Goal: Task Accomplishment & Management: Manage account settings

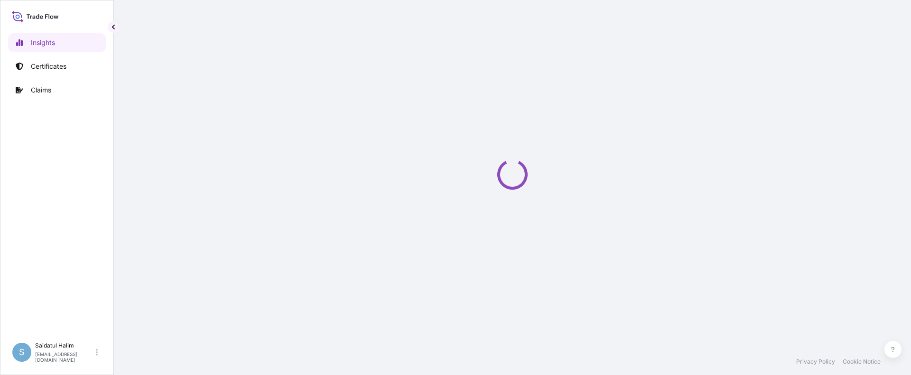
select select "2025"
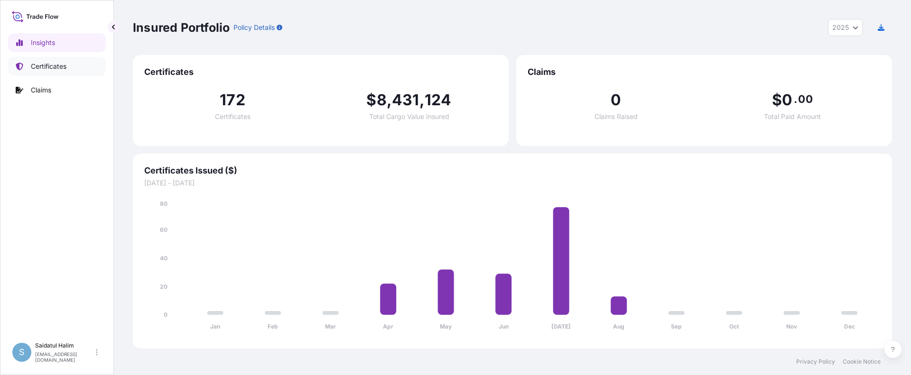
click at [62, 67] on p "Certificates" at bounding box center [49, 66] width 36 height 9
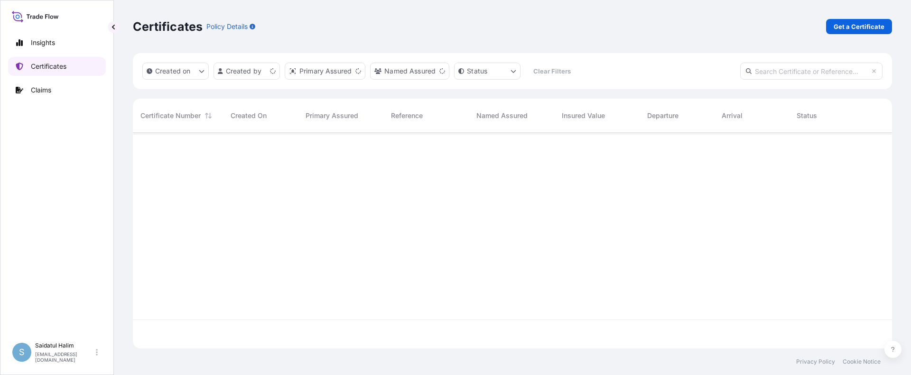
scroll to position [214, 752]
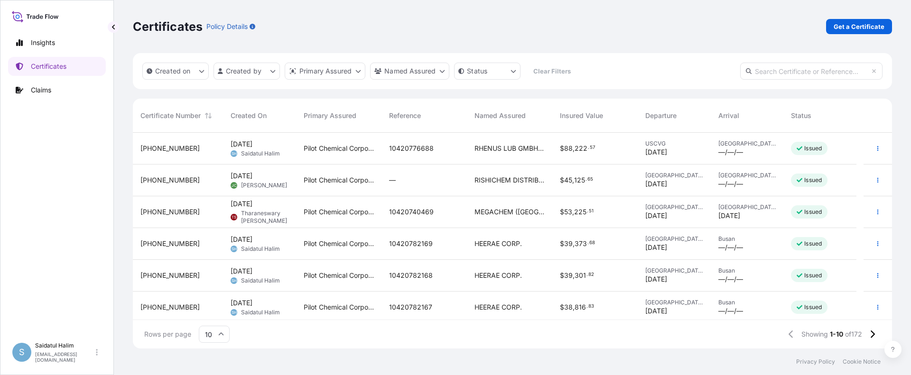
click at [252, 147] on span "[DATE]" at bounding box center [242, 144] width 22 height 9
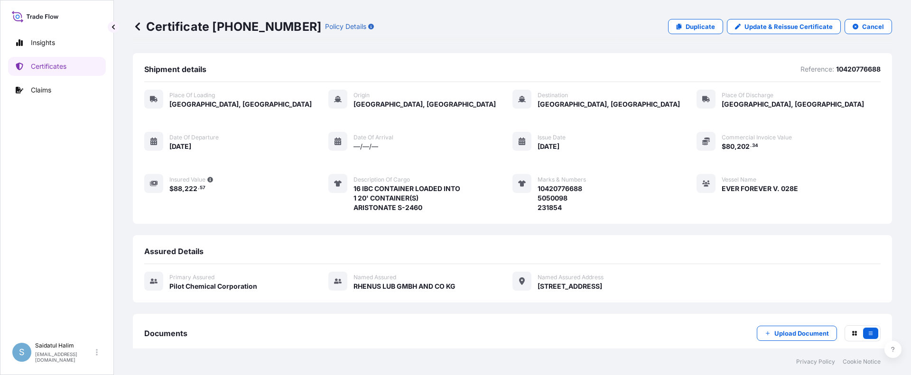
scroll to position [113, 0]
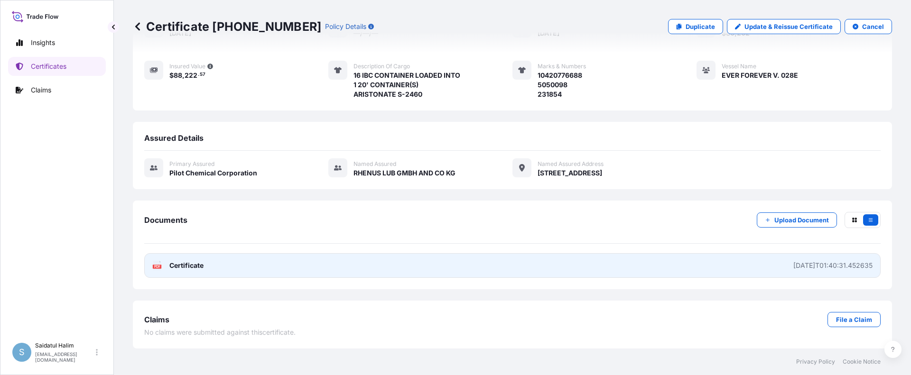
click at [656, 260] on link "PDF Certificate [DATE]T01:40:31.452635" at bounding box center [512, 265] width 737 height 25
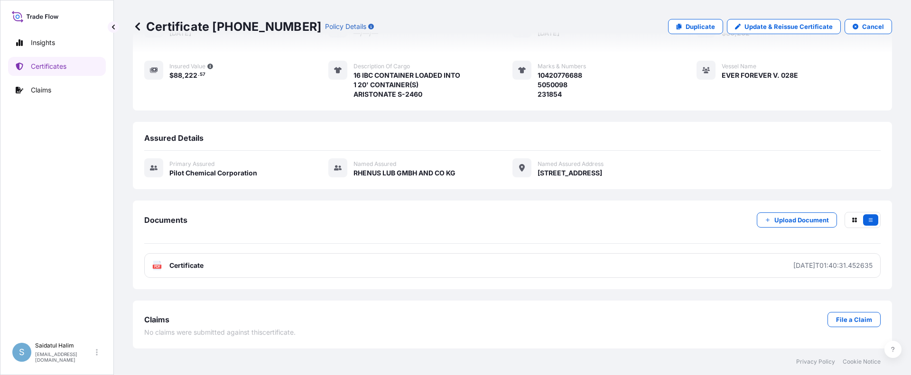
scroll to position [0, 0]
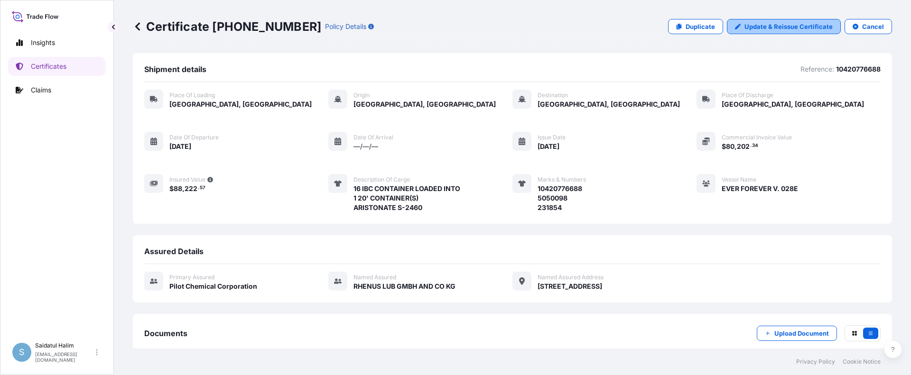
click at [792, 29] on p "Update & Reissue Certificate" at bounding box center [789, 26] width 88 height 9
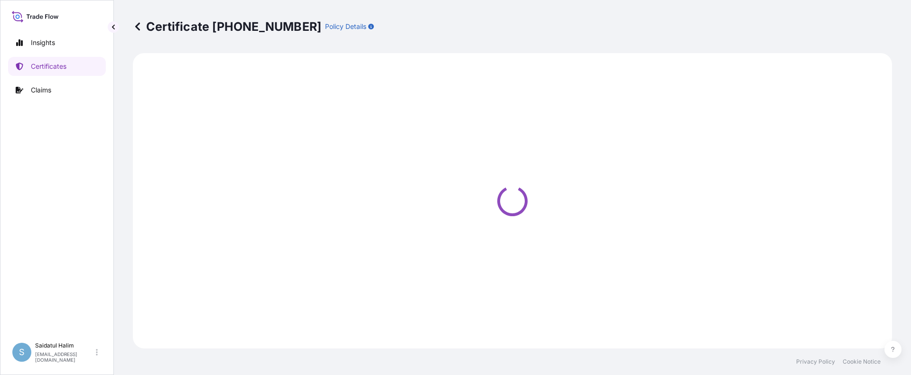
select select "Road / [GEOGRAPHIC_DATA]"
select select "Ocean Vessel"
select select "Road / [GEOGRAPHIC_DATA]"
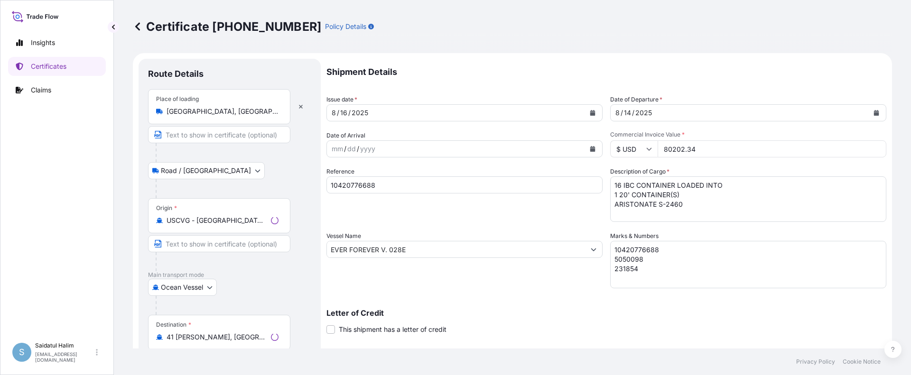
select select "31545"
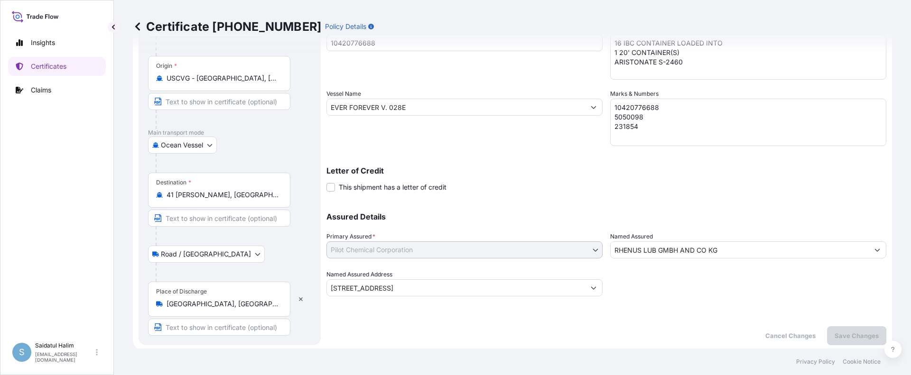
scroll to position [145, 0]
click at [594, 201] on div "Assured Details Primary Assured * Pilot Chemical Corporation Pilot Chemical Cor…" at bounding box center [607, 246] width 560 height 95
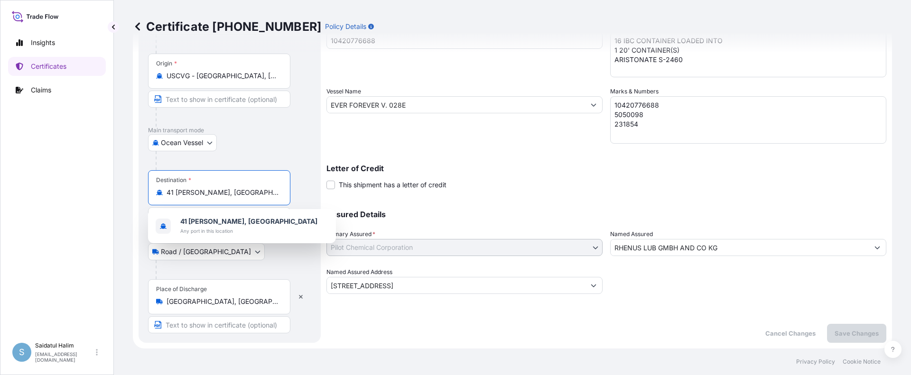
click at [250, 194] on input "41 [PERSON_NAME], [GEOGRAPHIC_DATA]" at bounding box center [223, 192] width 112 height 9
drag, startPoint x: 250, startPoint y: 195, endPoint x: 151, endPoint y: 191, distance: 99.2
click at [151, 191] on div "Destination * 41 [PERSON_NAME][GEOGRAPHIC_DATA], [GEOGRAPHIC_DATA]" at bounding box center [219, 187] width 142 height 35
paste input "MONCHENGLADBACH"
click at [218, 224] on span "[GEOGRAPHIC_DATA], [GEOGRAPHIC_DATA]" at bounding box center [250, 221] width 140 height 9
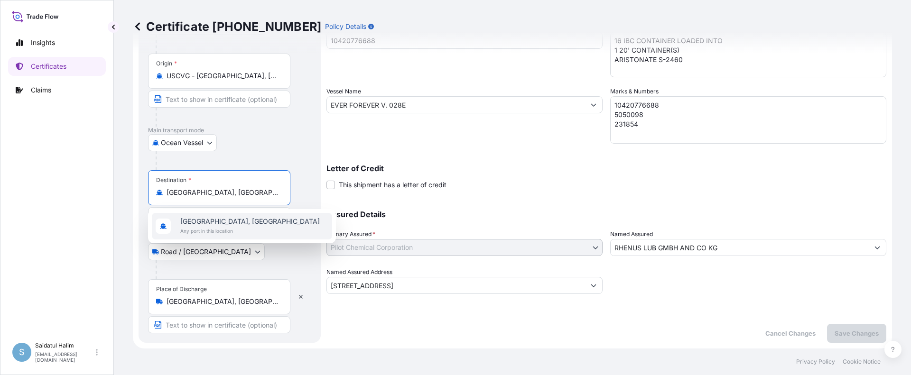
scroll to position [149, 0]
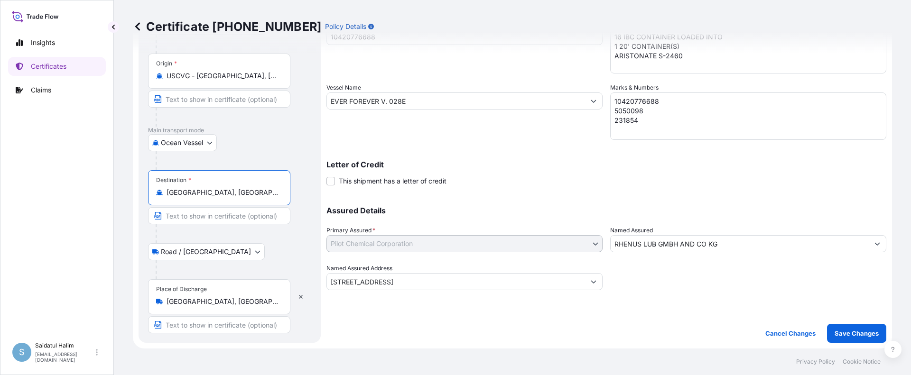
type input "[GEOGRAPHIC_DATA], [GEOGRAPHIC_DATA]"
drag, startPoint x: 221, startPoint y: 217, endPoint x: 226, endPoint y: 216, distance: 5.3
click at [221, 217] on input "Text to appear on certificate" at bounding box center [219, 215] width 142 height 17
click at [534, 186] on div "Shipment Details Issue date * [DATE] Date of Departure * [DATE] Date of Arrival…" at bounding box center [607, 100] width 560 height 380
click at [208, 221] on input "Text to appear on certificate" at bounding box center [219, 215] width 142 height 17
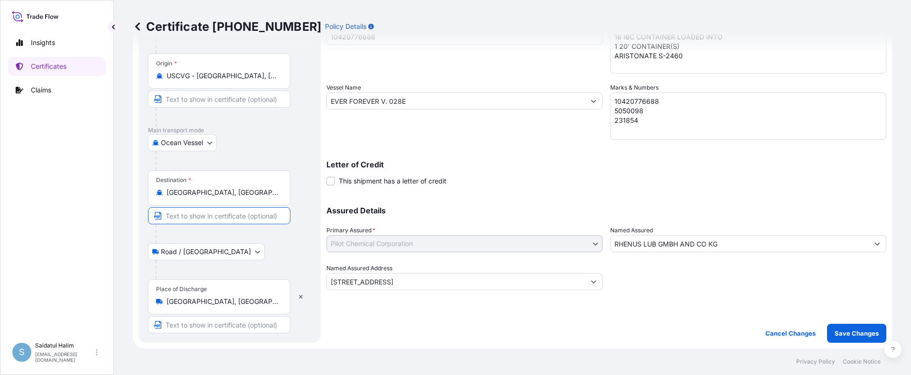
paste input "[GEOGRAPHIC_DATA], [GEOGRAPHIC_DATA]"
type input "[GEOGRAPHIC_DATA], [GEOGRAPHIC_DATA]"
click at [828, 335] on button "Save Changes" at bounding box center [856, 333] width 59 height 19
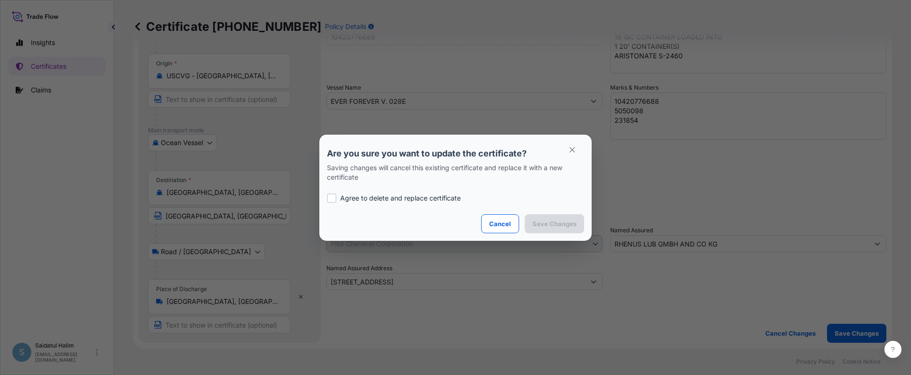
click at [334, 198] on div at bounding box center [331, 198] width 9 height 9
checkbox input "true"
click at [570, 226] on p "Save Changes" at bounding box center [554, 223] width 44 height 9
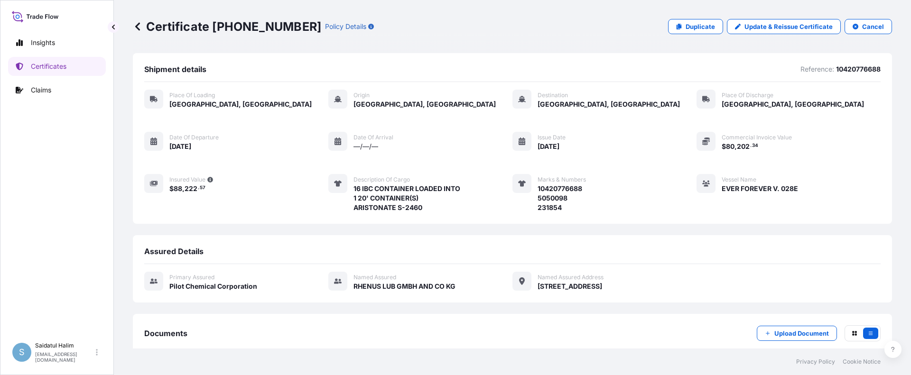
scroll to position [113, 0]
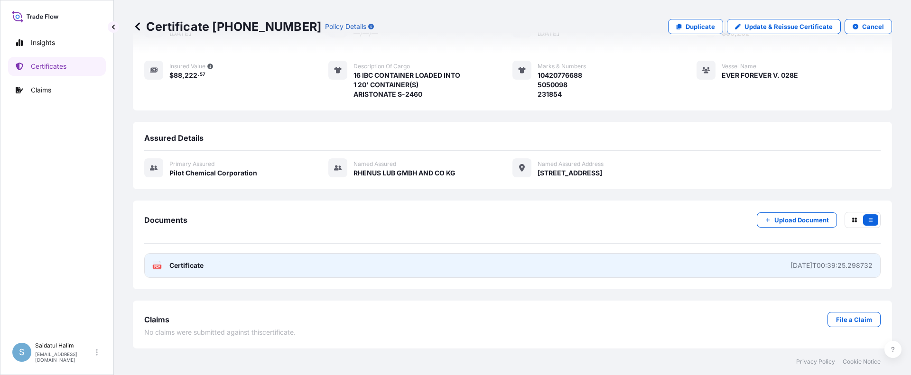
click at [629, 265] on link "PDF Certificate [DATE]T00:39:25.298732" at bounding box center [512, 265] width 737 height 25
